Goal: Task Accomplishment & Management: Use online tool/utility

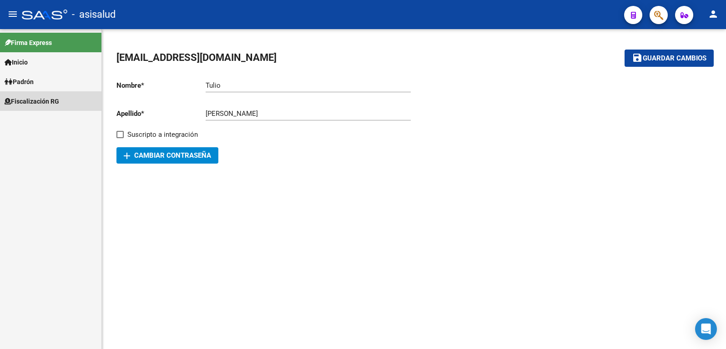
click at [26, 100] on span "Fiscalización RG" at bounding box center [32, 101] width 55 height 10
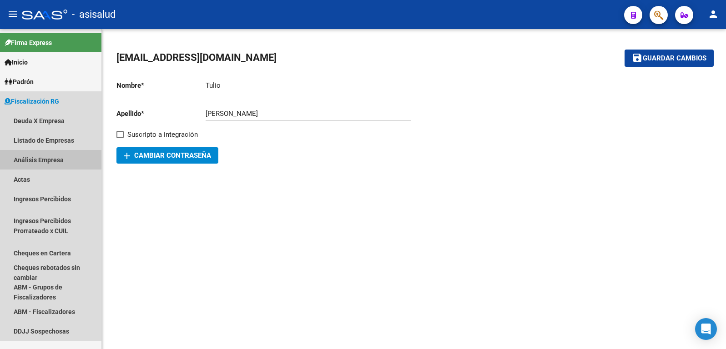
click at [30, 158] on link "Análisis Empresa" at bounding box center [50, 160] width 101 height 20
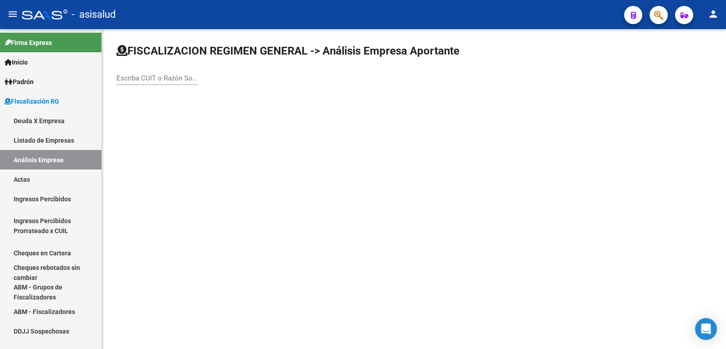
click at [146, 81] on input "Escriba CUIT o Razón Social para buscar" at bounding box center [157, 78] width 82 height 8
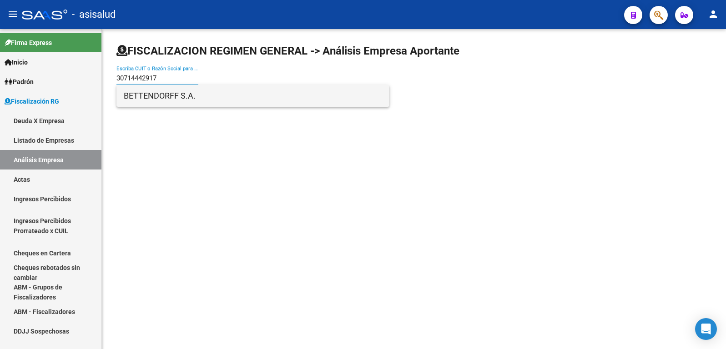
type input "30714442917"
click at [163, 97] on span "BETTENDORFF S.A." at bounding box center [253, 96] width 258 height 22
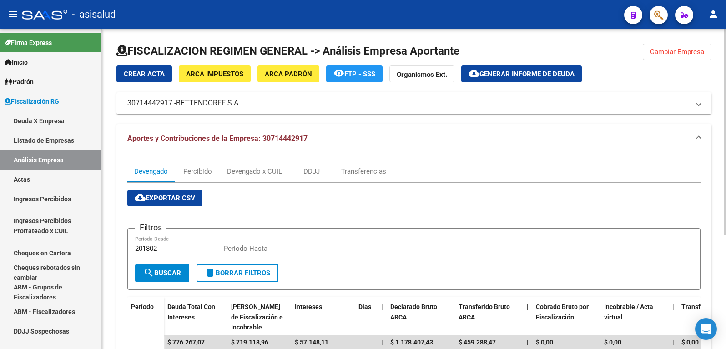
click at [513, 72] on span "Generar informe de deuda" at bounding box center [526, 74] width 95 height 8
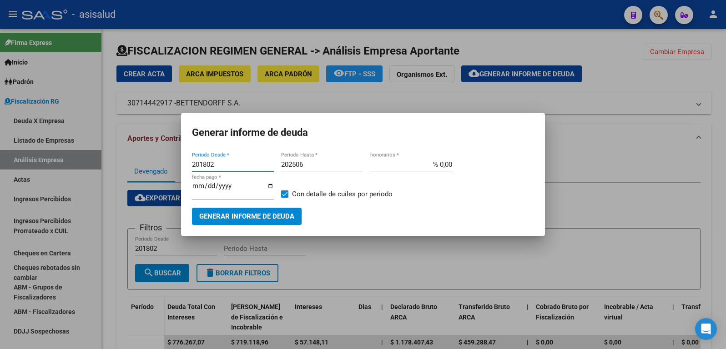
click at [216, 166] on input "201802" at bounding box center [233, 165] width 82 height 8
click at [208, 165] on input "201802" at bounding box center [233, 165] width 82 height 8
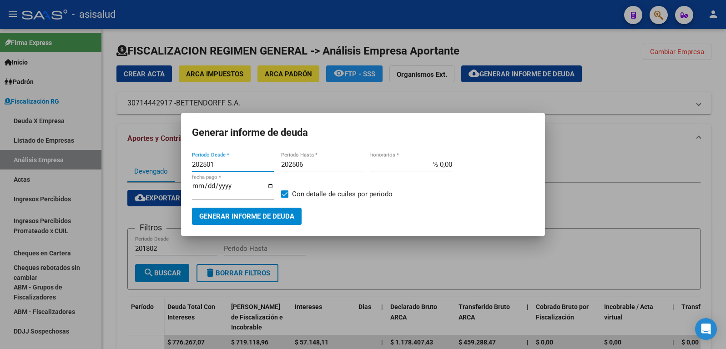
type input "202501"
click at [305, 166] on input "202506" at bounding box center [322, 165] width 82 height 8
type input "202508"
click at [444, 166] on input "% 0,00" at bounding box center [411, 165] width 82 height 8
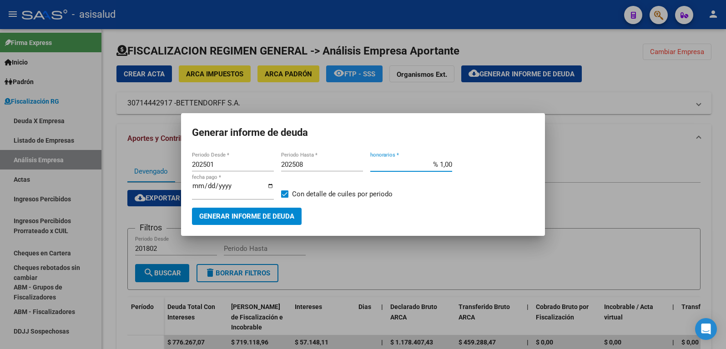
type input "% 10,00"
click at [209, 190] on input "[DATE]" at bounding box center [233, 189] width 82 height 15
type input "[DATE]"
click at [245, 216] on span "Generar informe de deuda" at bounding box center [246, 217] width 95 height 8
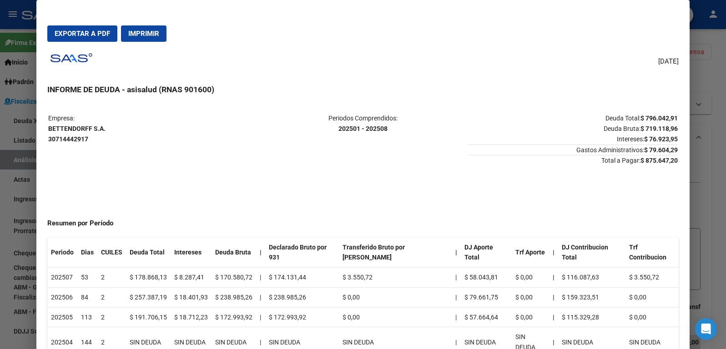
click at [80, 31] on span "Exportar a PDF" at bounding box center [82, 34] width 55 height 8
